Goal: Transaction & Acquisition: Purchase product/service

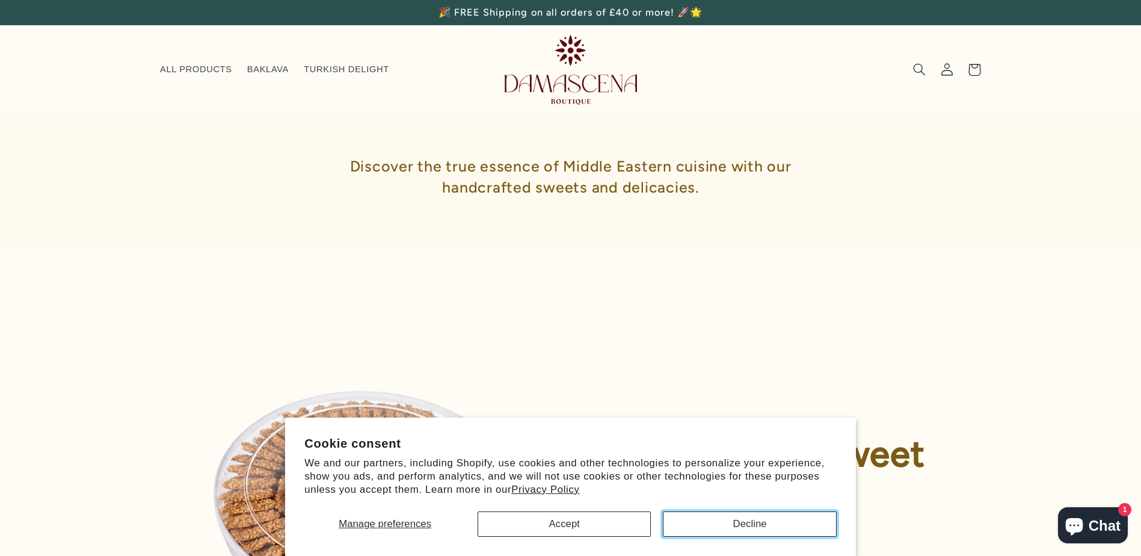
click at [752, 524] on button "Decline" at bounding box center [749, 523] width 173 height 25
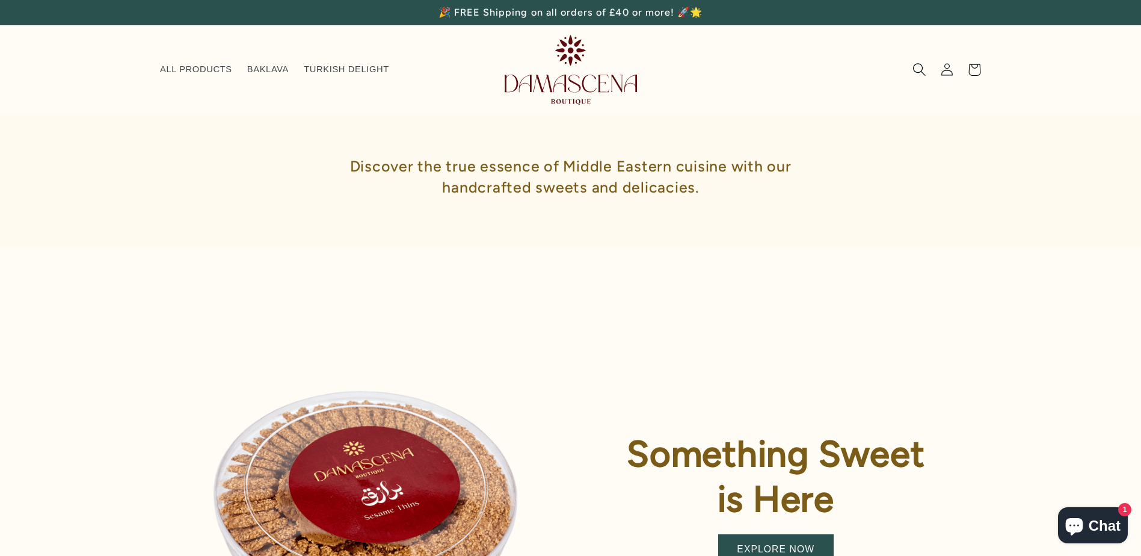
click at [918, 68] on icon "Search" at bounding box center [918, 69] width 13 height 13
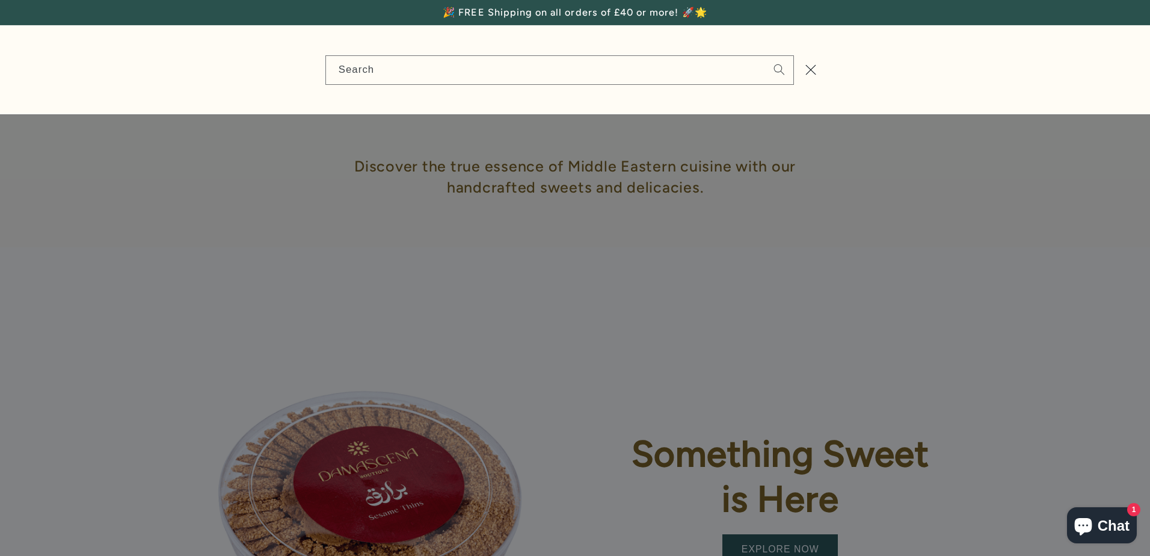
click at [1097, 63] on div "Search" at bounding box center [575, 69] width 1150 height 89
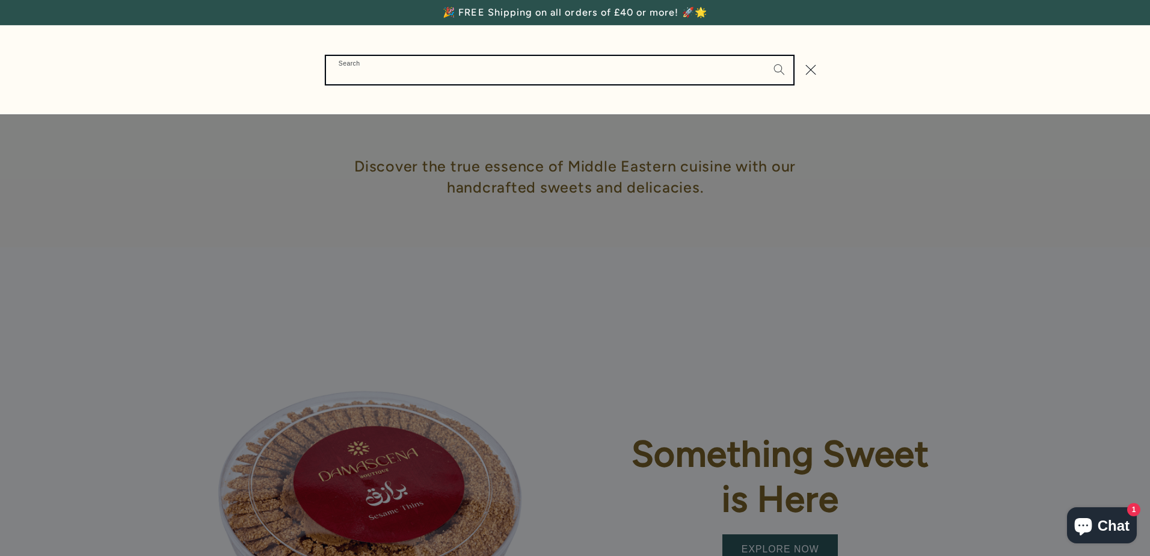
click at [355, 71] on input "Search" at bounding box center [559, 70] width 467 height 28
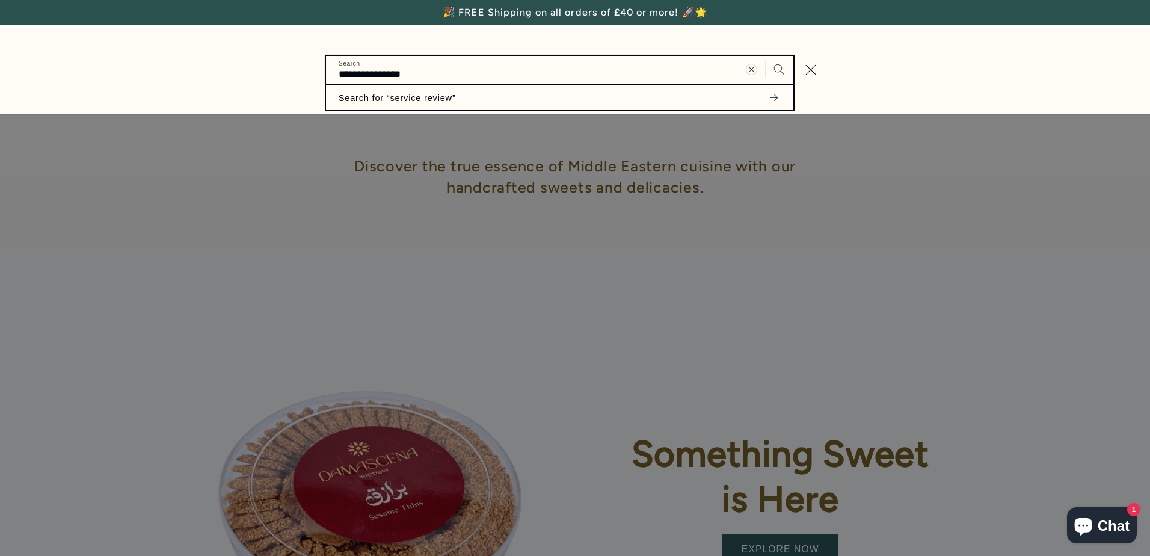
type input "**********"
click at [765, 56] on button "Search" at bounding box center [779, 70] width 28 height 28
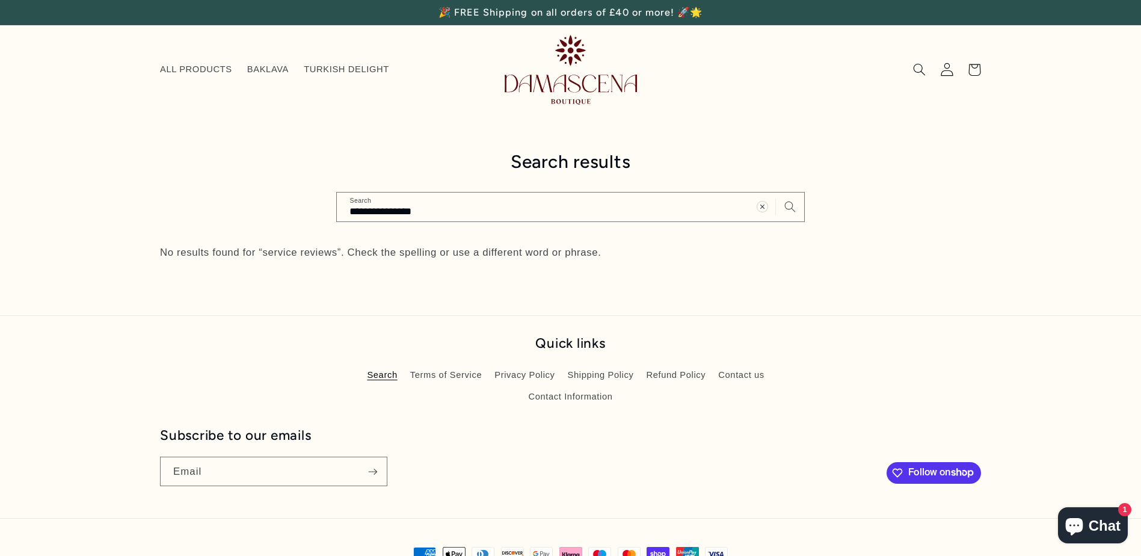
click at [946, 69] on icon at bounding box center [946, 69] width 12 height 13
click at [975, 70] on icon at bounding box center [974, 69] width 29 height 29
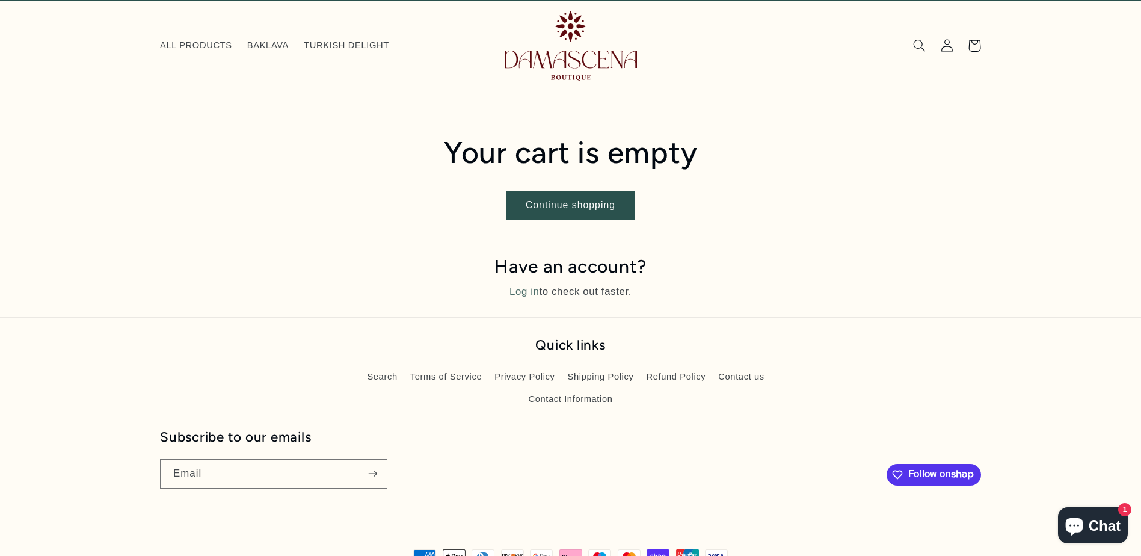
scroll to position [73, 0]
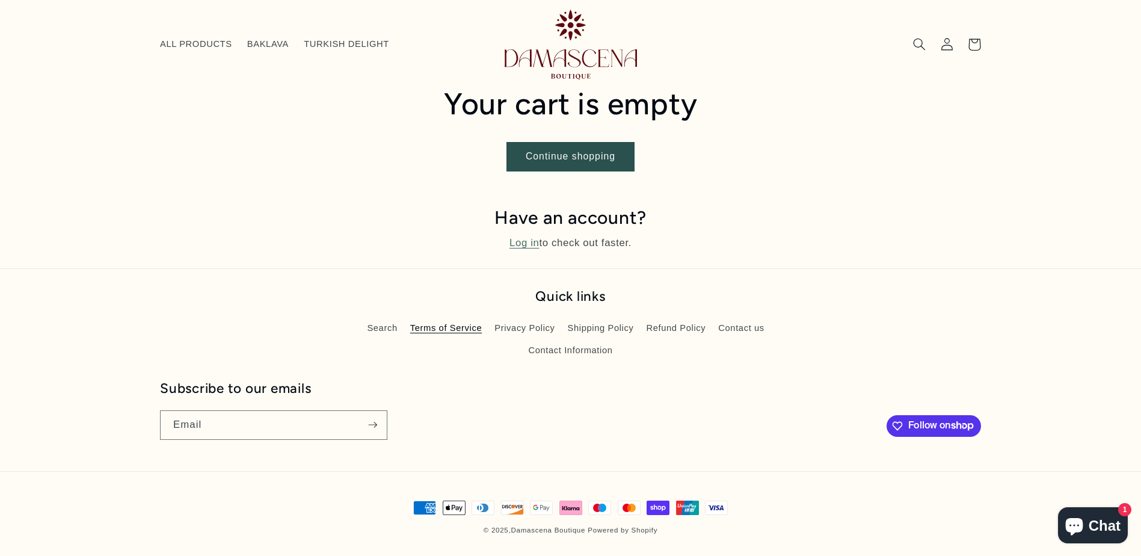
click at [444, 328] on link "Terms of Service" at bounding box center [446, 328] width 72 height 22
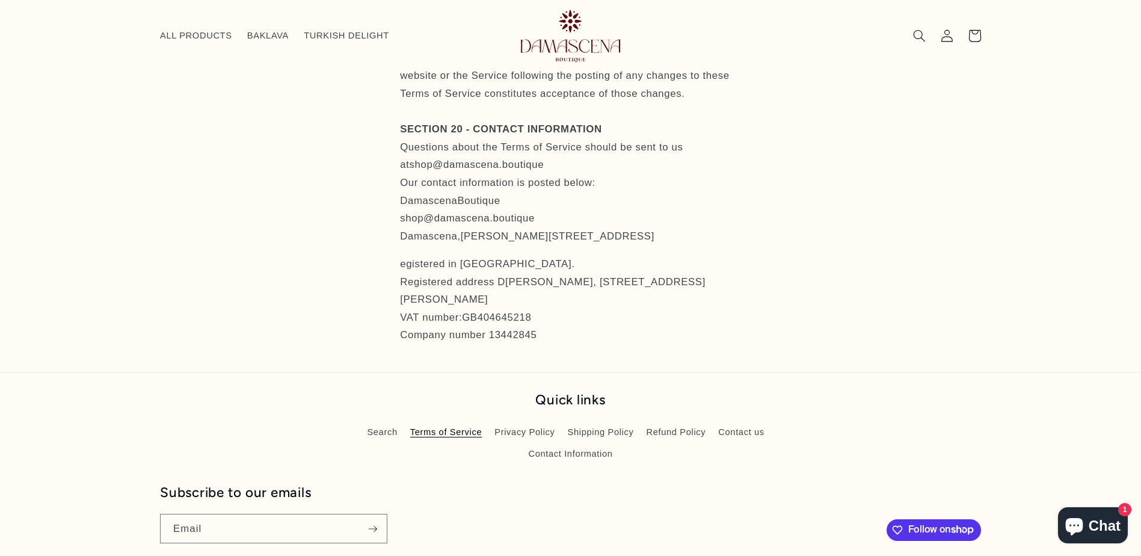
scroll to position [6095, 0]
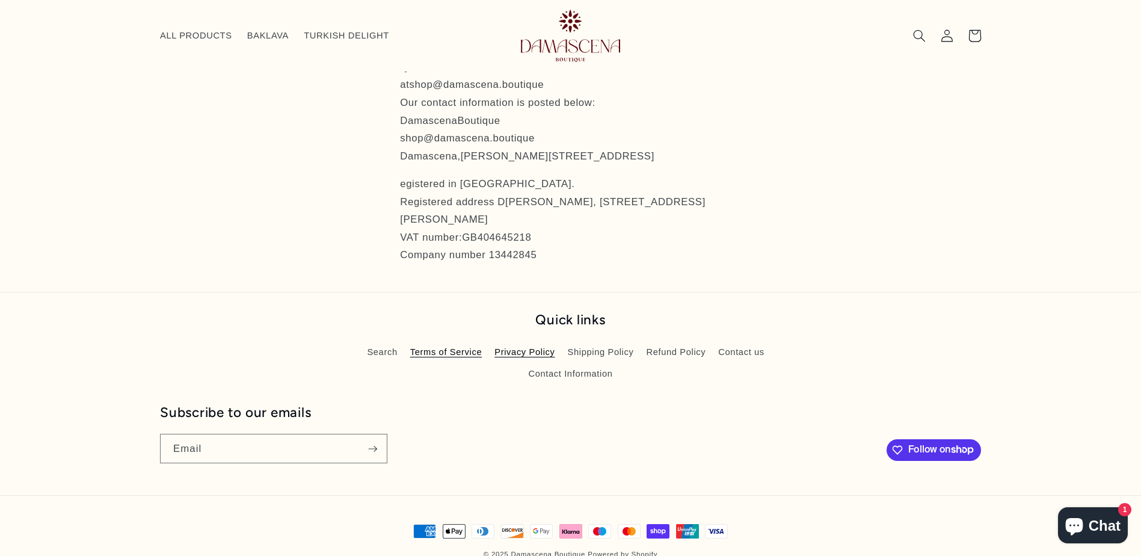
click at [515, 363] on link "Privacy Policy" at bounding box center [524, 353] width 60 height 22
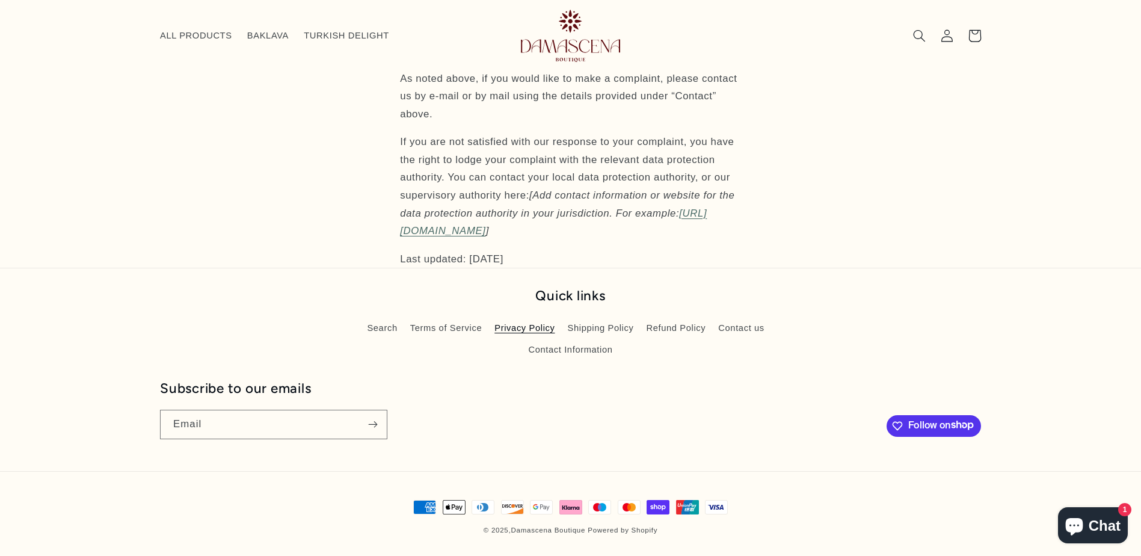
scroll to position [7881, 0]
click at [600, 339] on link "Shipping Policy" at bounding box center [601, 328] width 66 height 22
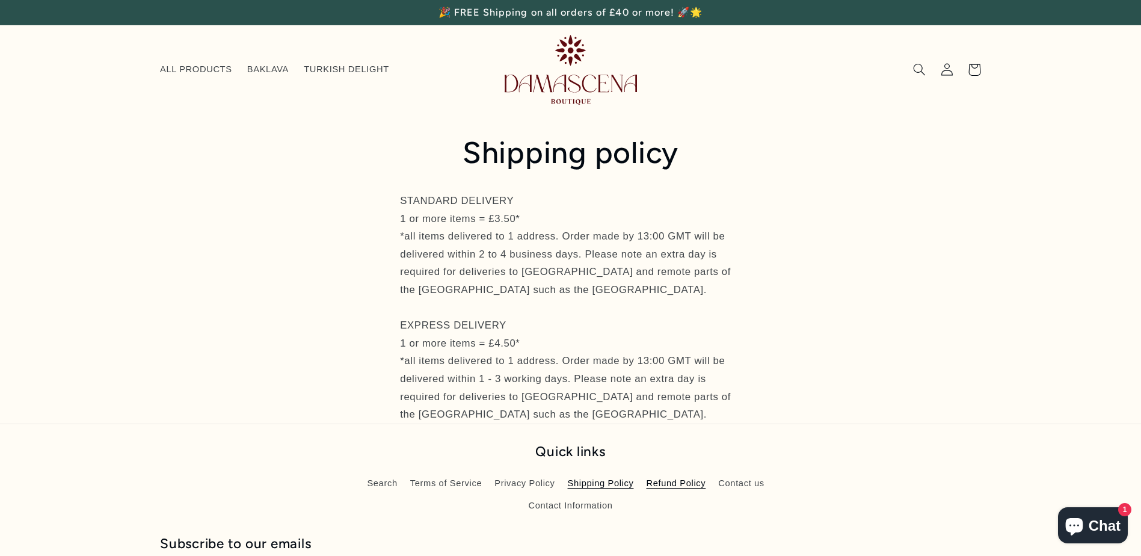
click at [679, 484] on link "Refund Policy" at bounding box center [676, 484] width 60 height 22
click at [752, 485] on link "Contact us" at bounding box center [741, 484] width 46 height 22
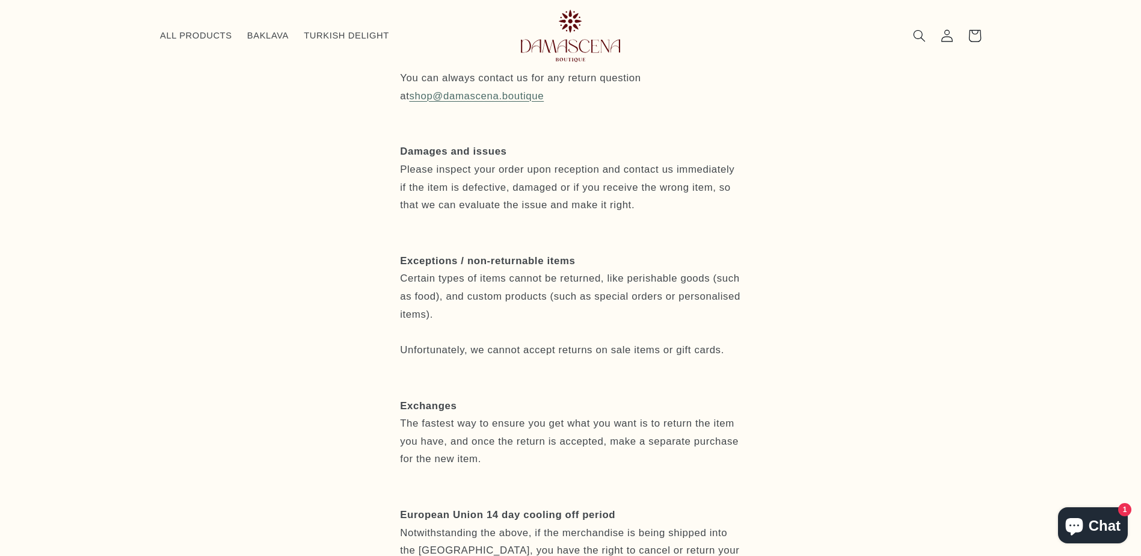
scroll to position [352, 0]
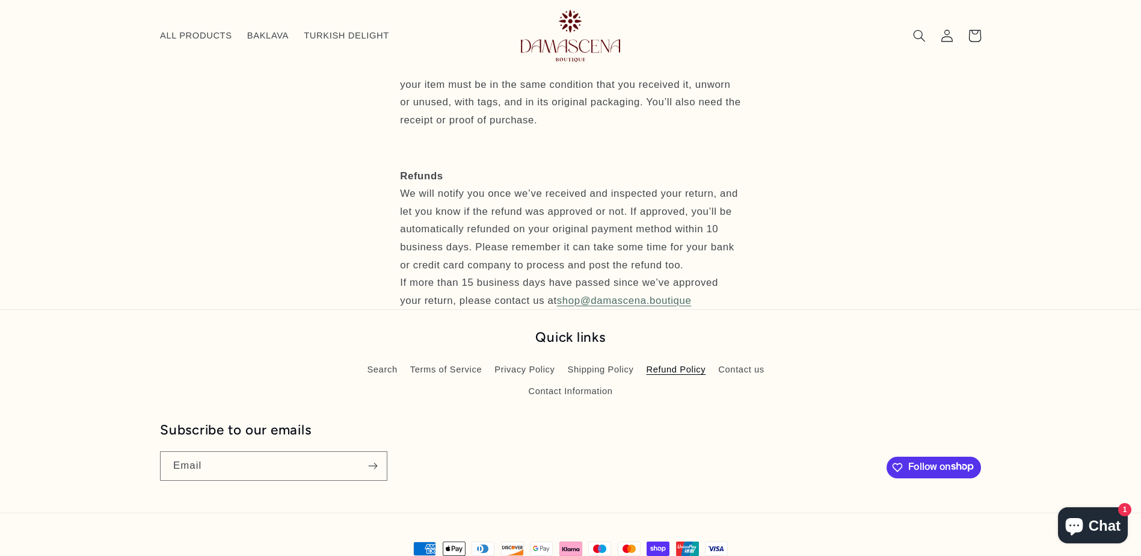
scroll to position [897, 0]
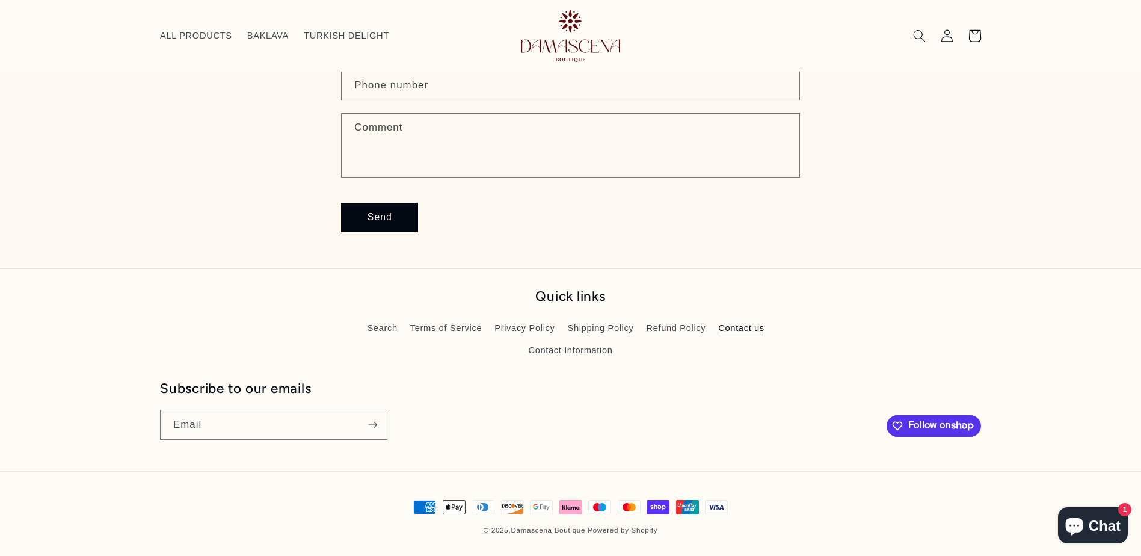
scroll to position [191, 0]
click at [562, 351] on link "Contact Information" at bounding box center [570, 350] width 84 height 22
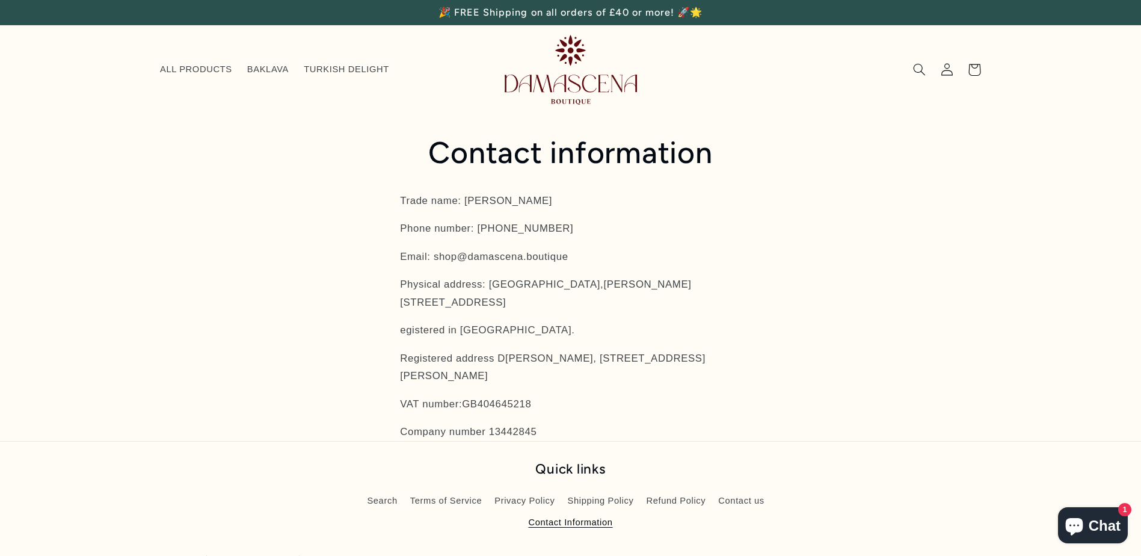
click at [1103, 523] on span "Chat" at bounding box center [1104, 525] width 32 height 18
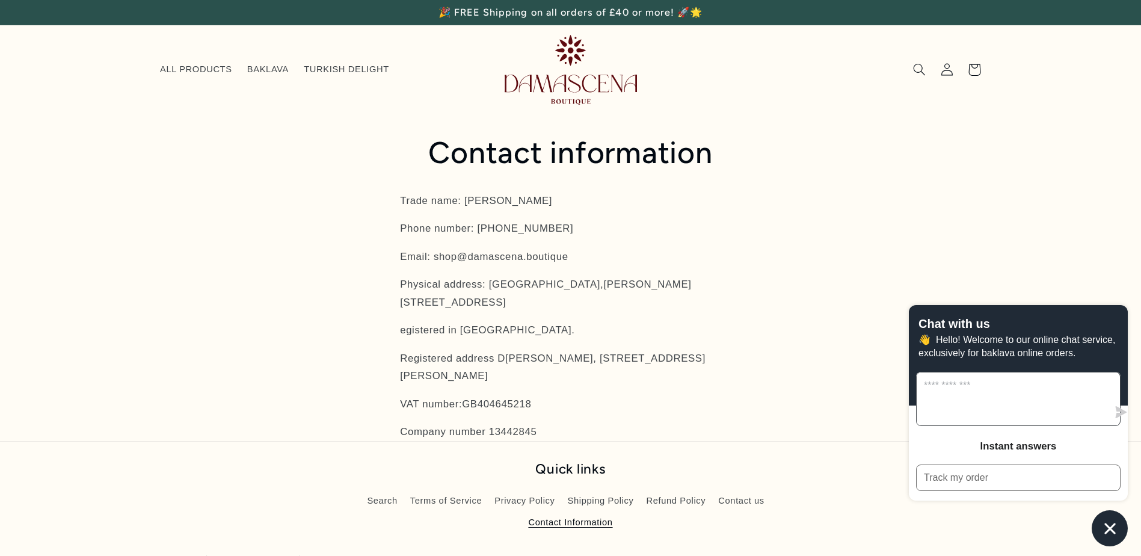
click at [966, 394] on textarea "Message us" at bounding box center [1011, 398] width 191 height 53
type textarea "**********"
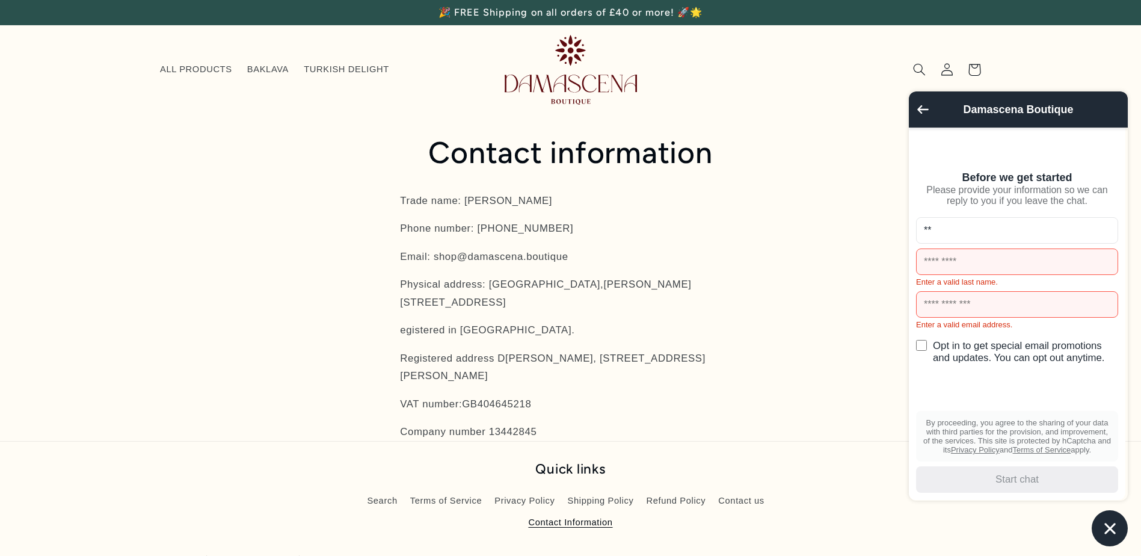
type input "**"
click at [925, 269] on input "text" at bounding box center [1017, 261] width 202 height 26
type input "*******"
click at [953, 316] on input "text" at bounding box center [1017, 304] width 202 height 26
type input "**********"
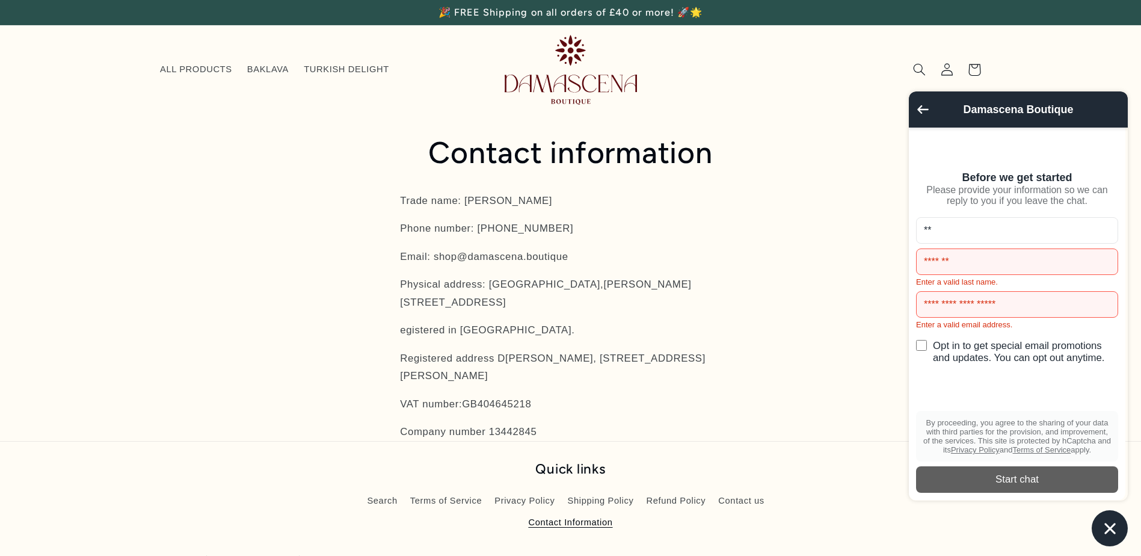
click at [1005, 479] on div "Start chat" at bounding box center [1017, 479] width 188 height 13
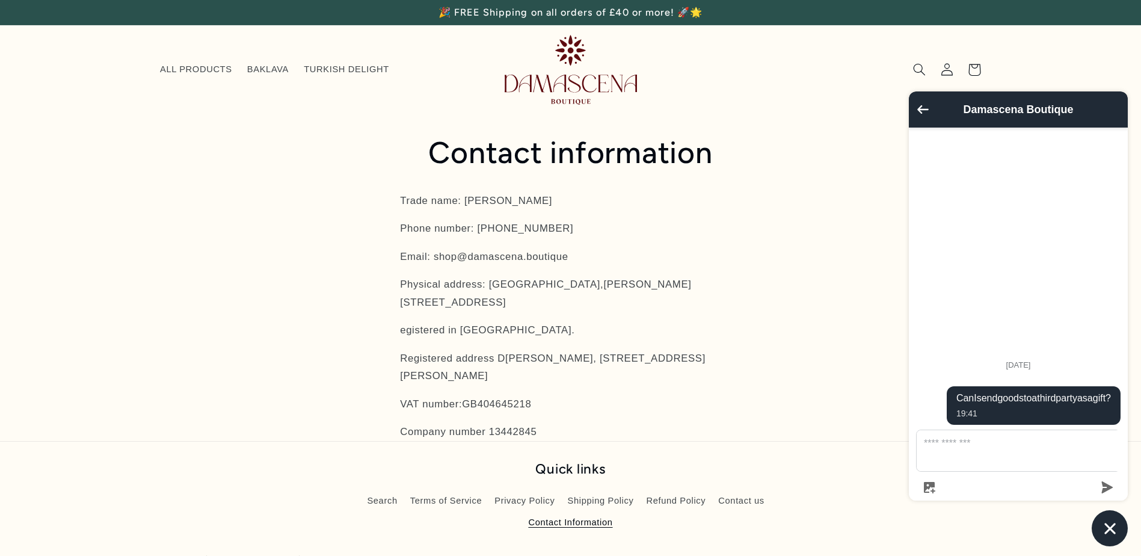
click at [1041, 404] on span "Can I send goods to a third party as a gift?" at bounding box center [1033, 398] width 155 height 12
click at [945, 456] on textarea "Message us" at bounding box center [1025, 450] width 218 height 41
type textarea "**********"
click at [1103, 486] on icon "submit" at bounding box center [1107, 487] width 11 height 12
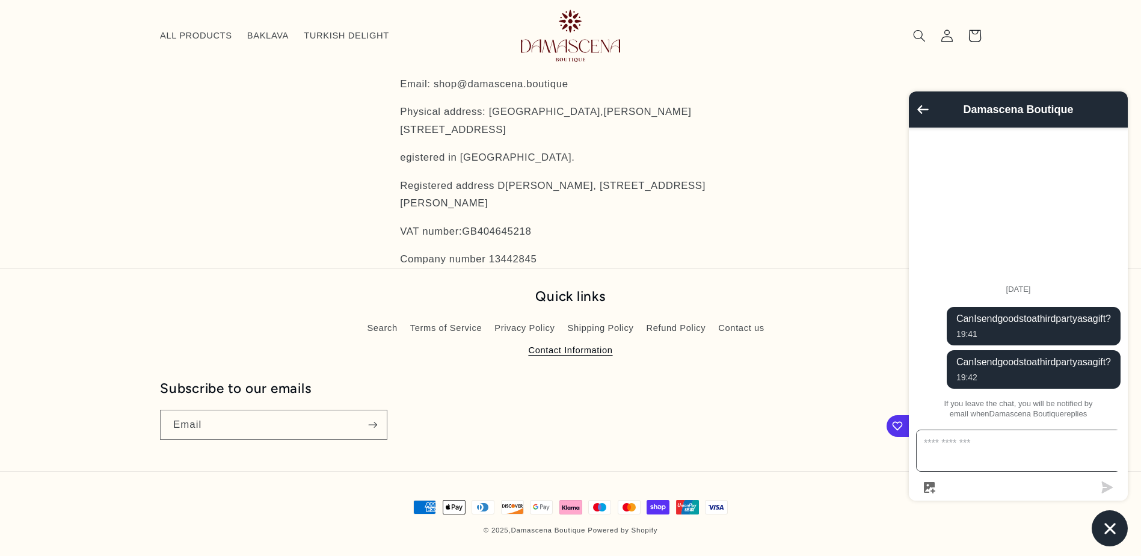
scroll to position [155, 0]
click at [586, 330] on link "Shipping Policy" at bounding box center [601, 329] width 66 height 22
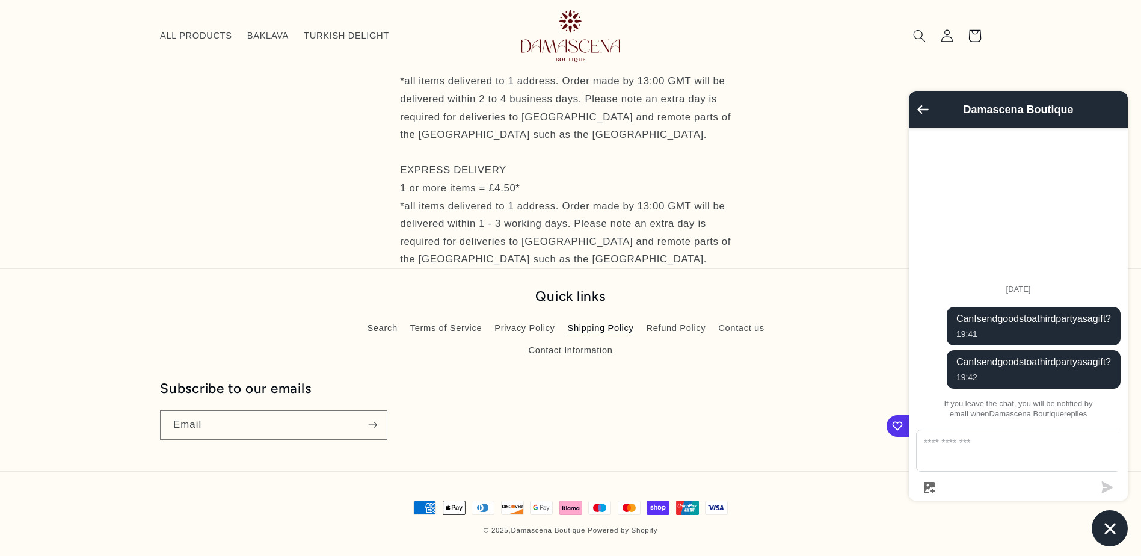
scroll to position [138, 0]
drag, startPoint x: 1105, startPoint y: 98, endPoint x: 964, endPoint y: 159, distance: 154.0
click at [964, 159] on div "Damascena Boutique [DATE] Can I send goods to a third party as a gift? 19:41 Ca…" at bounding box center [1018, 295] width 219 height 409
drag, startPoint x: 1088, startPoint y: 106, endPoint x: 781, endPoint y: 233, distance: 332.4
click at [782, 228] on main "Shipping policy STANDARD DELIVERY 1 or more items = £3.50* *all items delivered…" at bounding box center [570, 113] width 1141 height 309
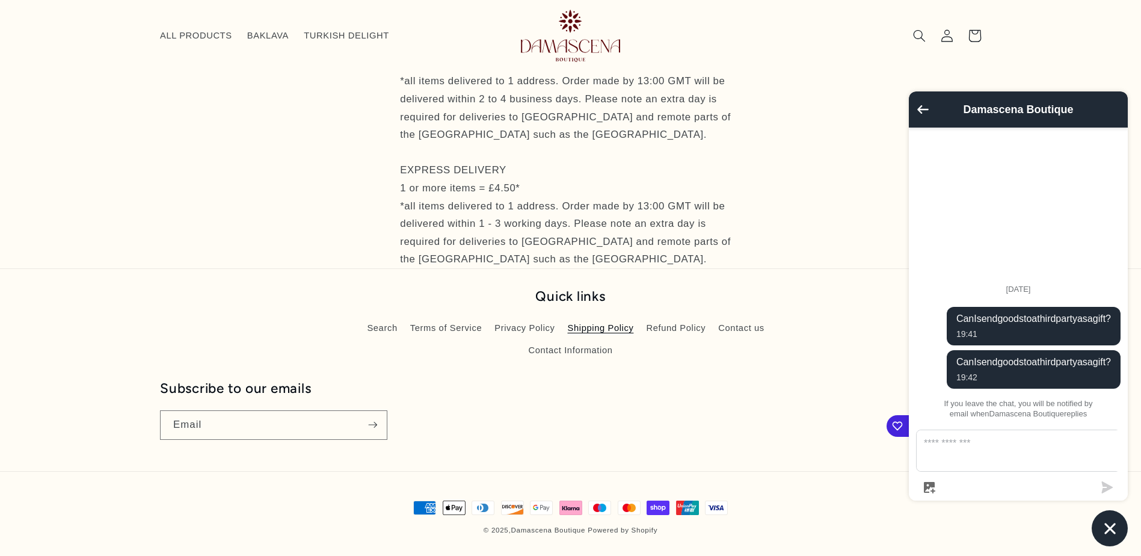
click at [900, 429] on icon "button" at bounding box center [897, 426] width 12 height 12
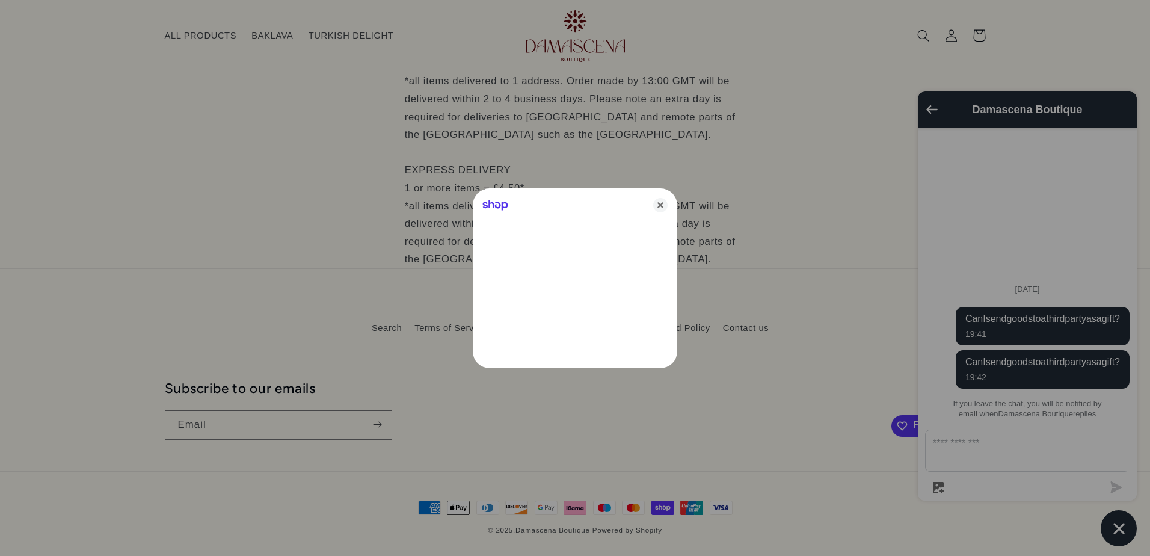
drag, startPoint x: 900, startPoint y: 429, endPoint x: 795, endPoint y: 407, distance: 106.8
click at [795, 407] on body "Skip to content 🎉 FREE Shipping on all orders of £40 or more! 🚀🌟 ALL PRODUCTS B…" at bounding box center [575, 208] width 1150 height 693
click at [659, 199] on icon "Close" at bounding box center [660, 205] width 14 height 14
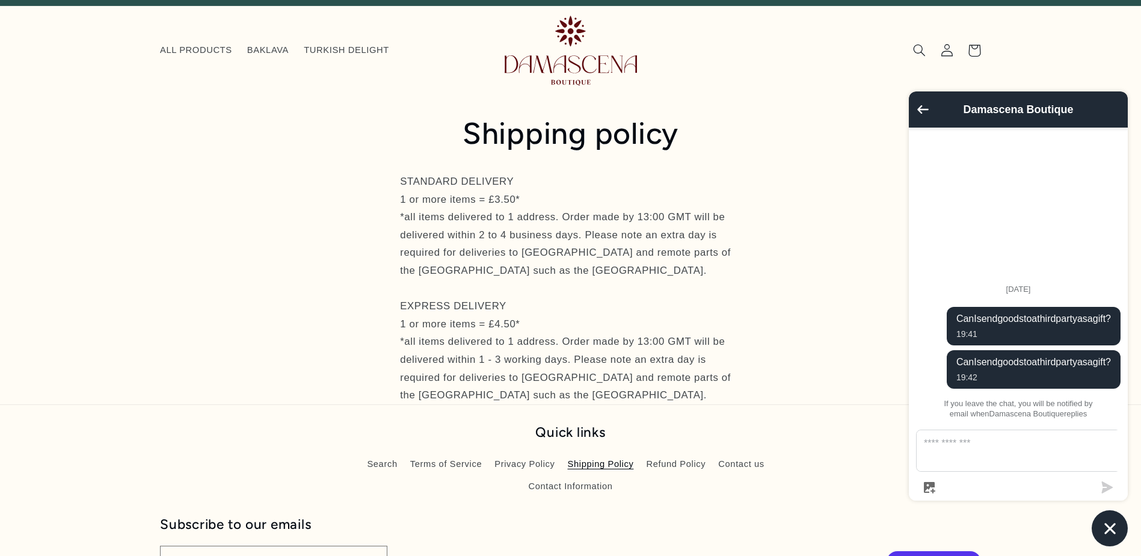
scroll to position [0, 0]
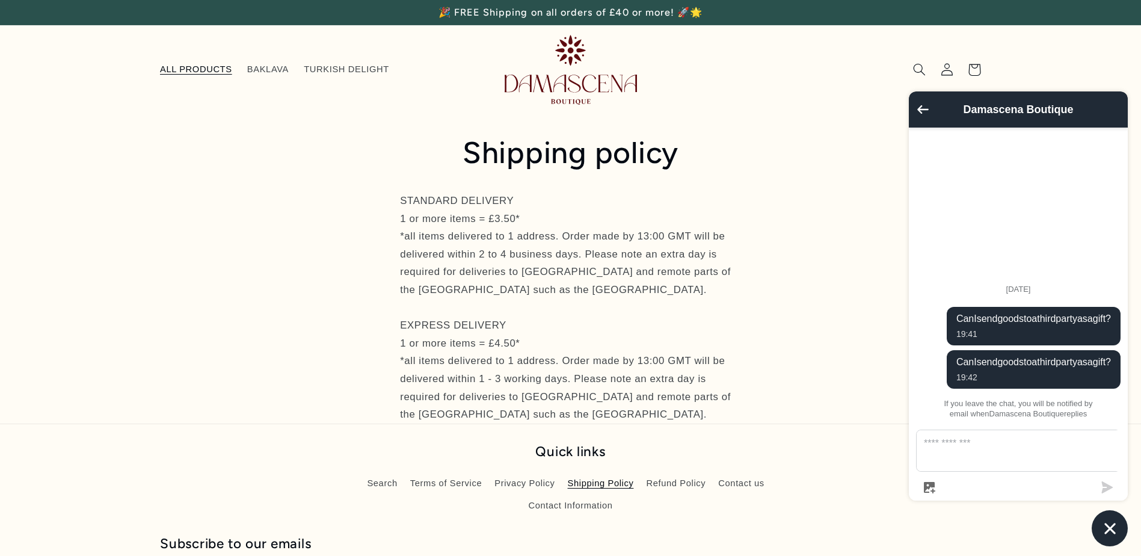
click at [202, 68] on span "ALL PRODUCTS" at bounding box center [196, 69] width 72 height 11
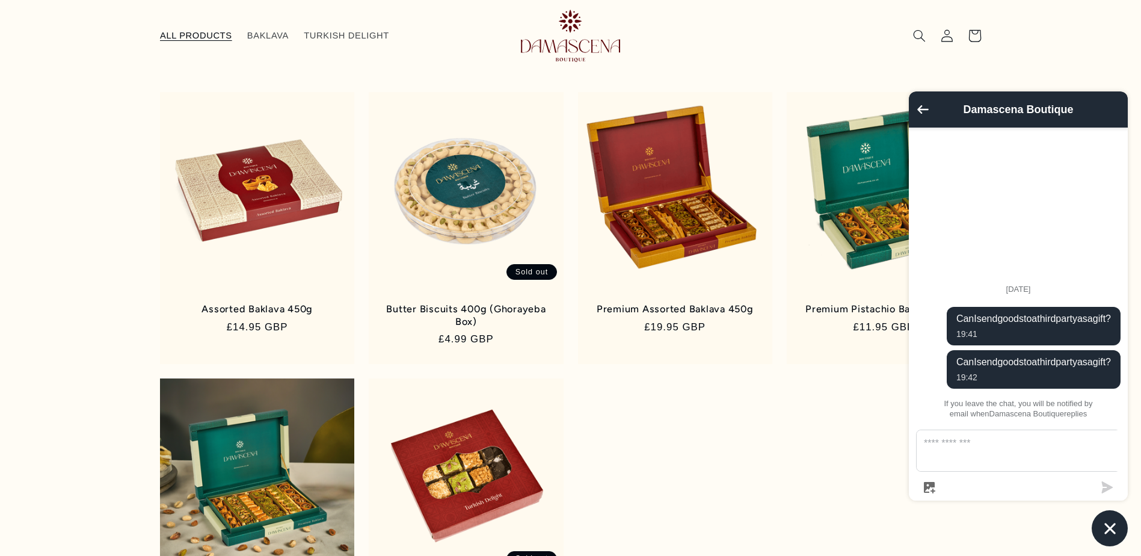
scroll to position [112, 0]
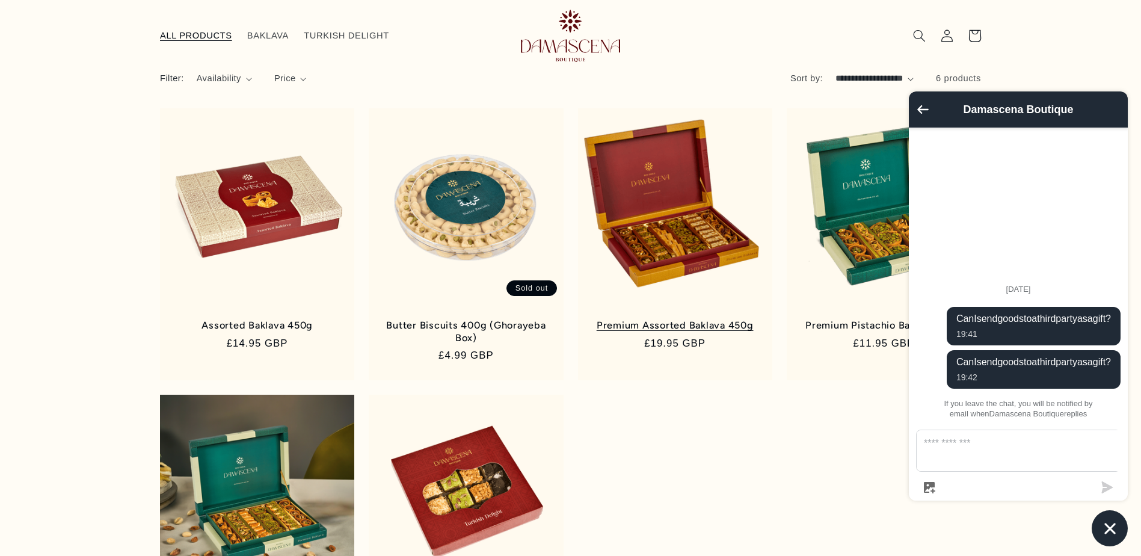
click at [673, 325] on link "Premium Assorted Baklava 450g" at bounding box center [674, 325] width 169 height 12
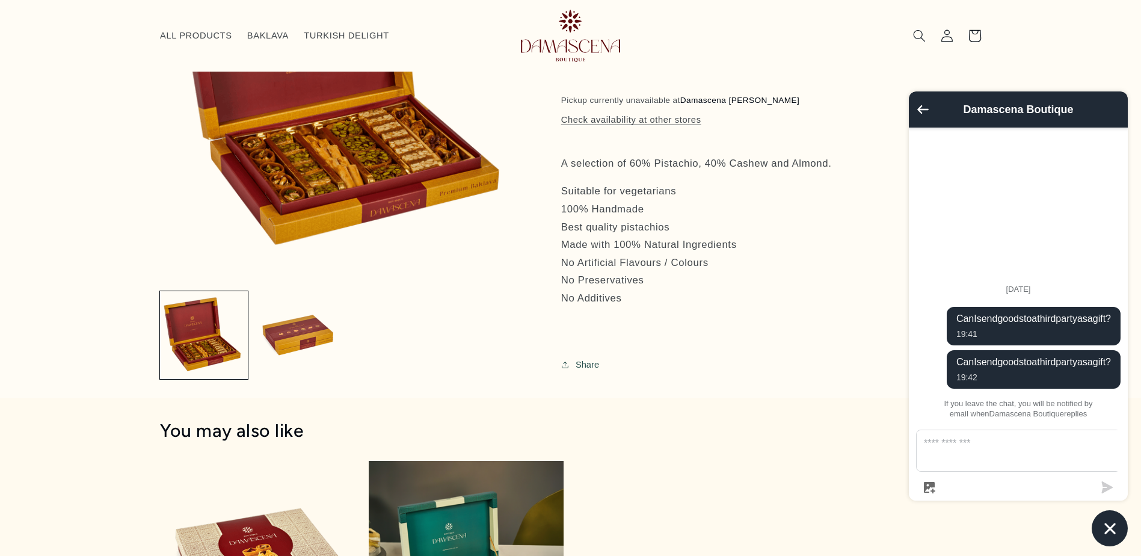
scroll to position [11, 0]
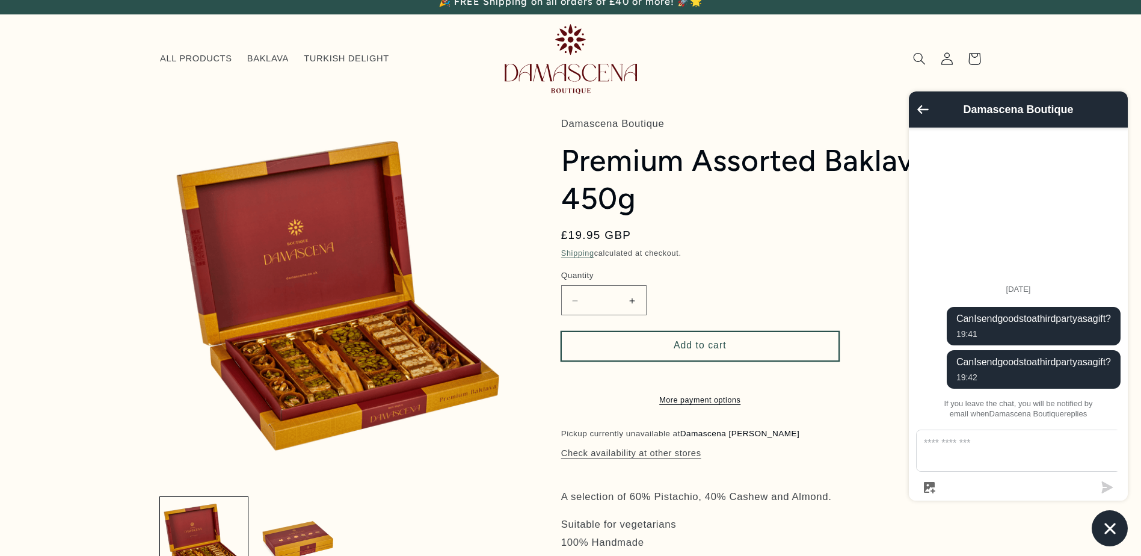
click at [714, 343] on button "Add to cart" at bounding box center [700, 345] width 278 height 29
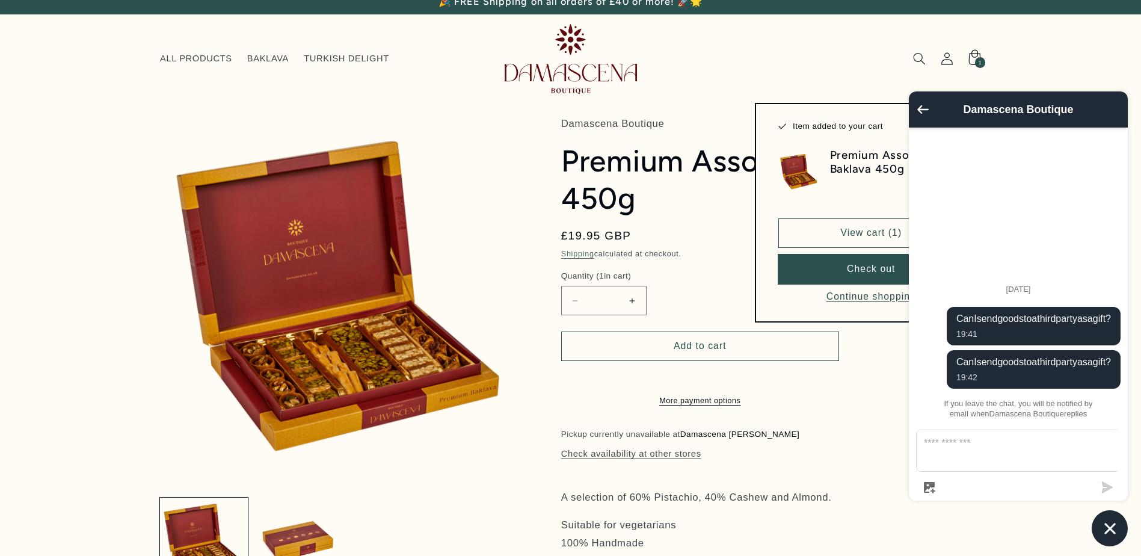
click at [837, 268] on button "Check out" at bounding box center [871, 268] width 186 height 29
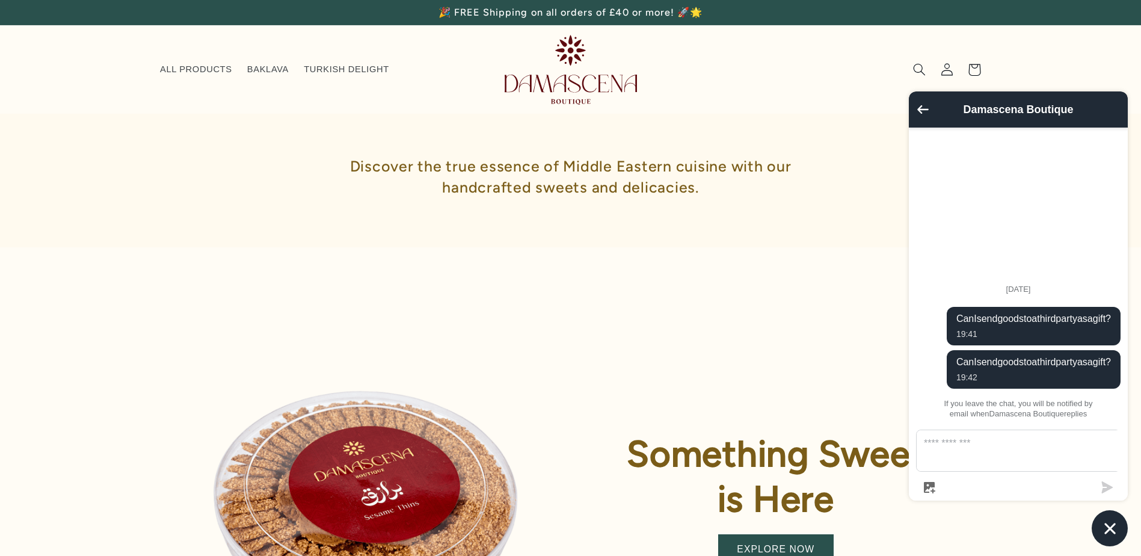
click at [1107, 524] on icon "Chat window" at bounding box center [1109, 528] width 19 height 19
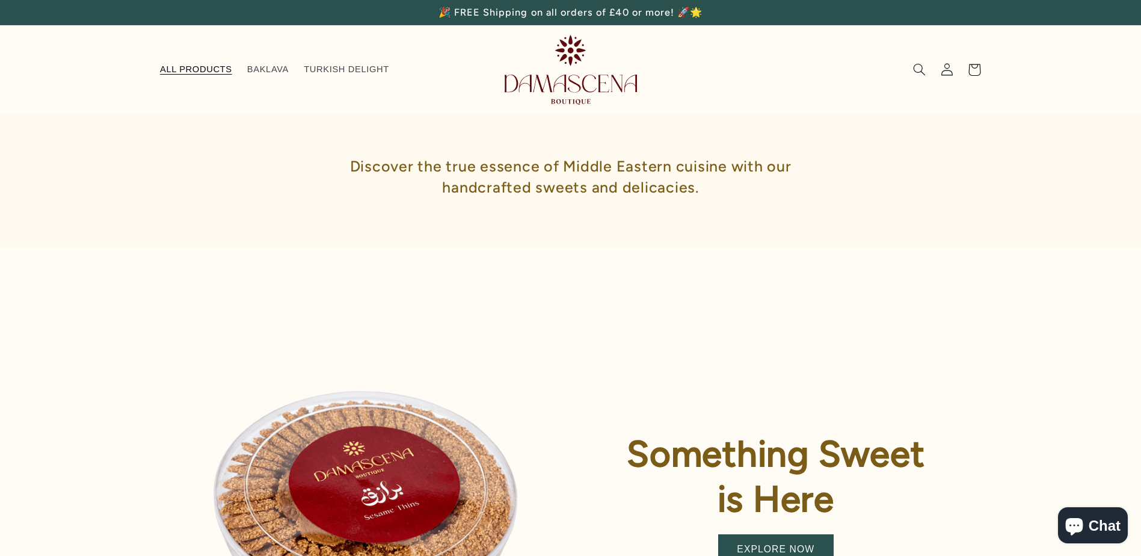
click at [179, 66] on span "ALL PRODUCTS" at bounding box center [196, 69] width 72 height 11
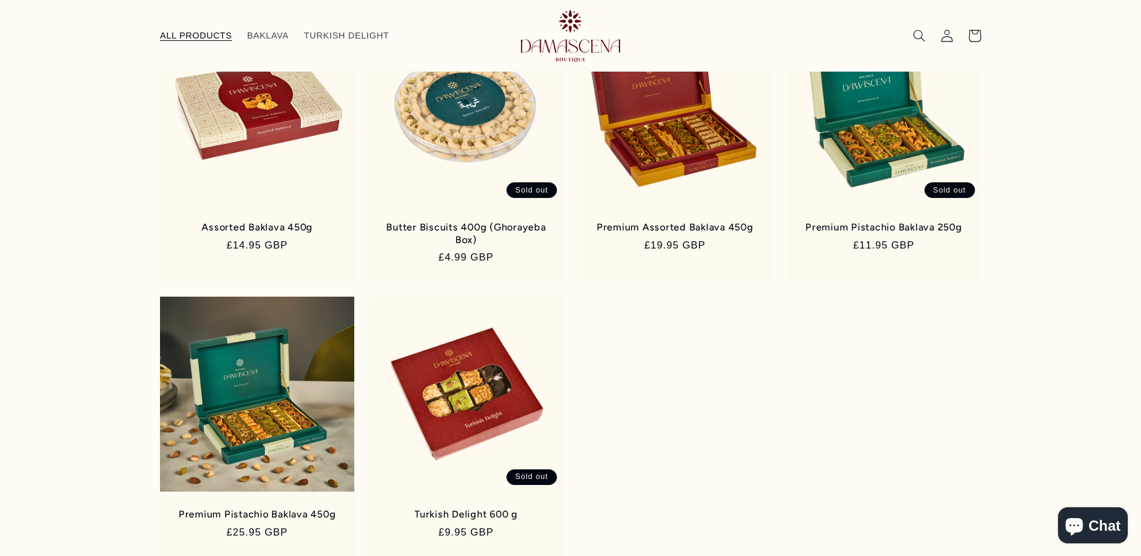
scroll to position [248, 0]
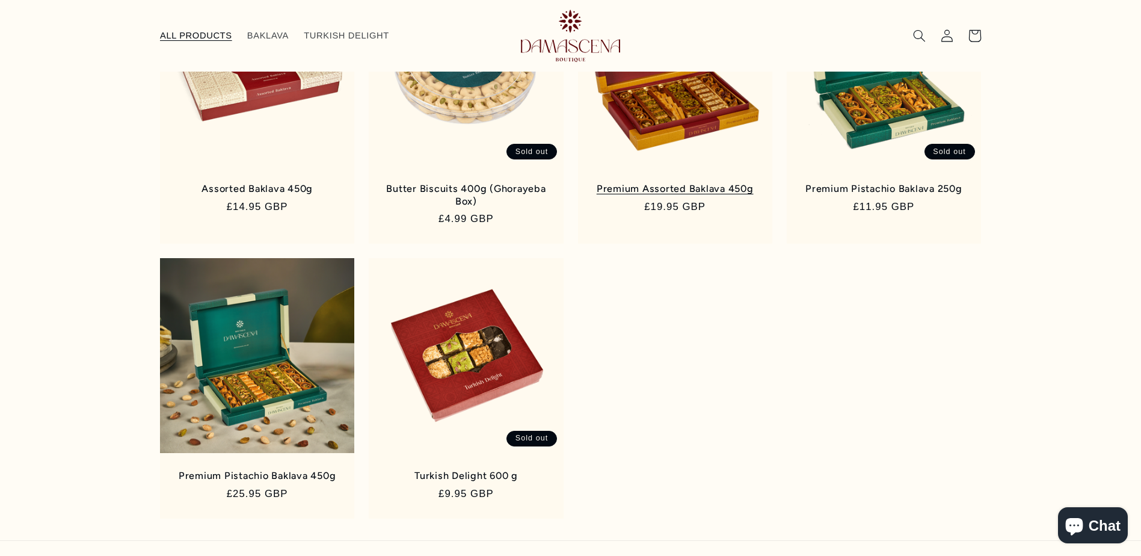
click at [678, 190] on link "Premium Assorted Baklava 450g" at bounding box center [674, 189] width 169 height 12
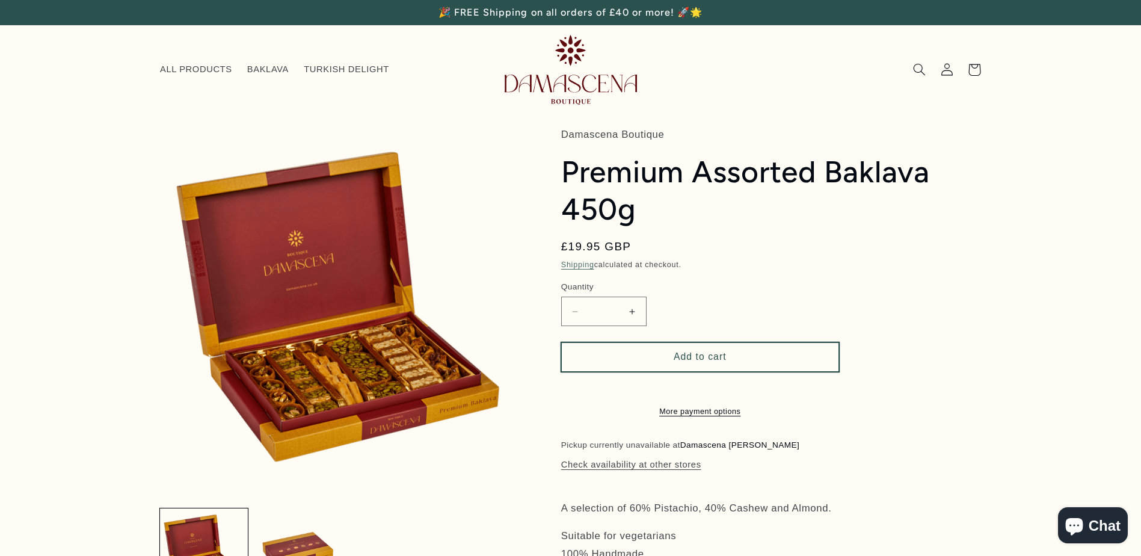
click at [710, 355] on button "Add to cart" at bounding box center [700, 356] width 278 height 29
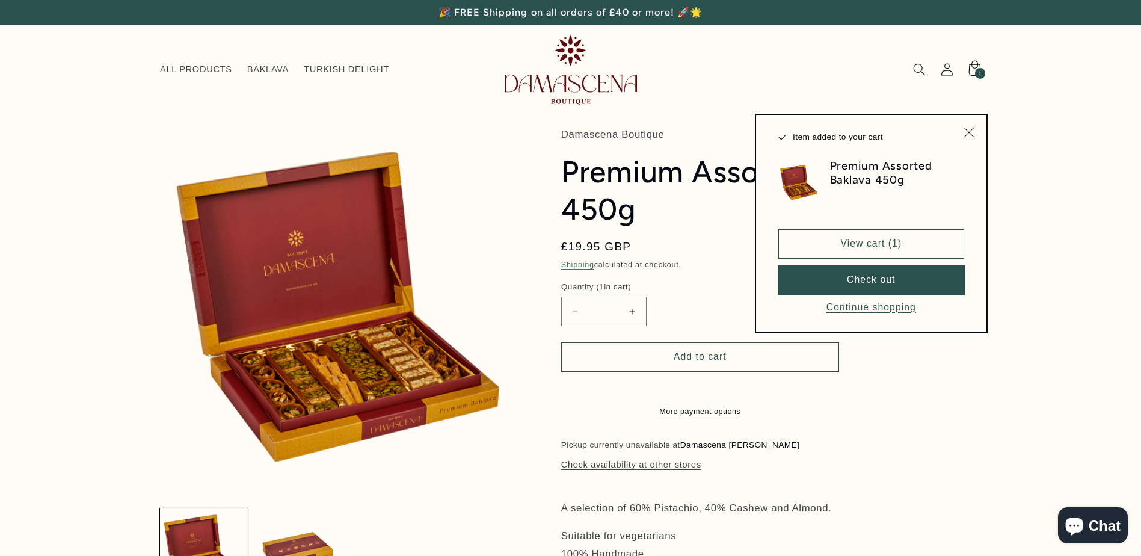
click at [874, 281] on button "Check out" at bounding box center [871, 279] width 186 height 29
